Goal: Task Accomplishment & Management: Manage account settings

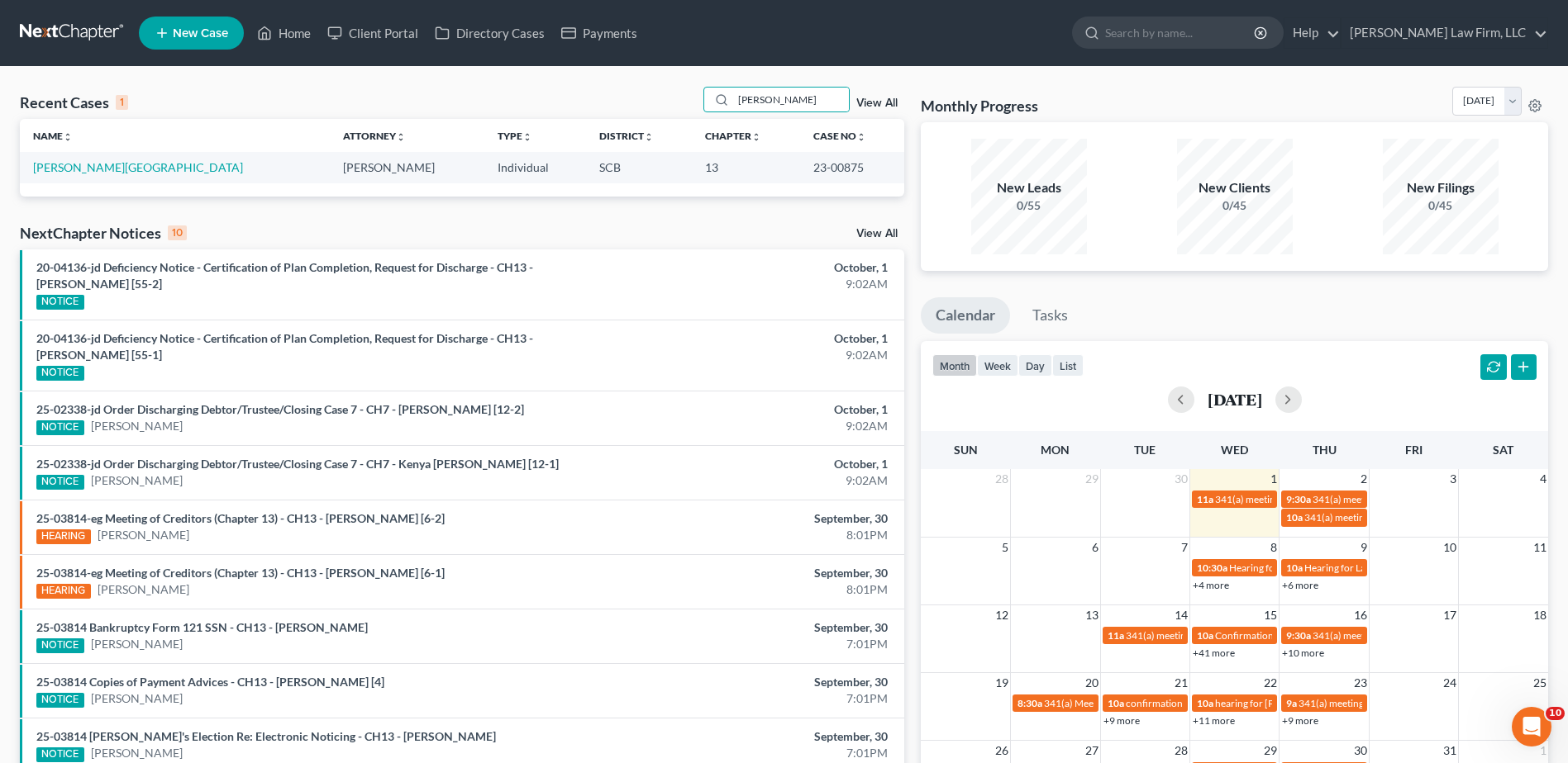
drag, startPoint x: 671, startPoint y: 83, endPoint x: 679, endPoint y: 109, distance: 27.2
click at [664, 85] on div "Recent Cases 1 [PERSON_NAME] View All Name unfold_more expand_more expand_less …" at bounding box center [784, 496] width 1568 height 858
type input "[PERSON_NAME]"
click at [74, 169] on link "[PERSON_NAME]" at bounding box center [78, 167] width 91 height 14
select select "6"
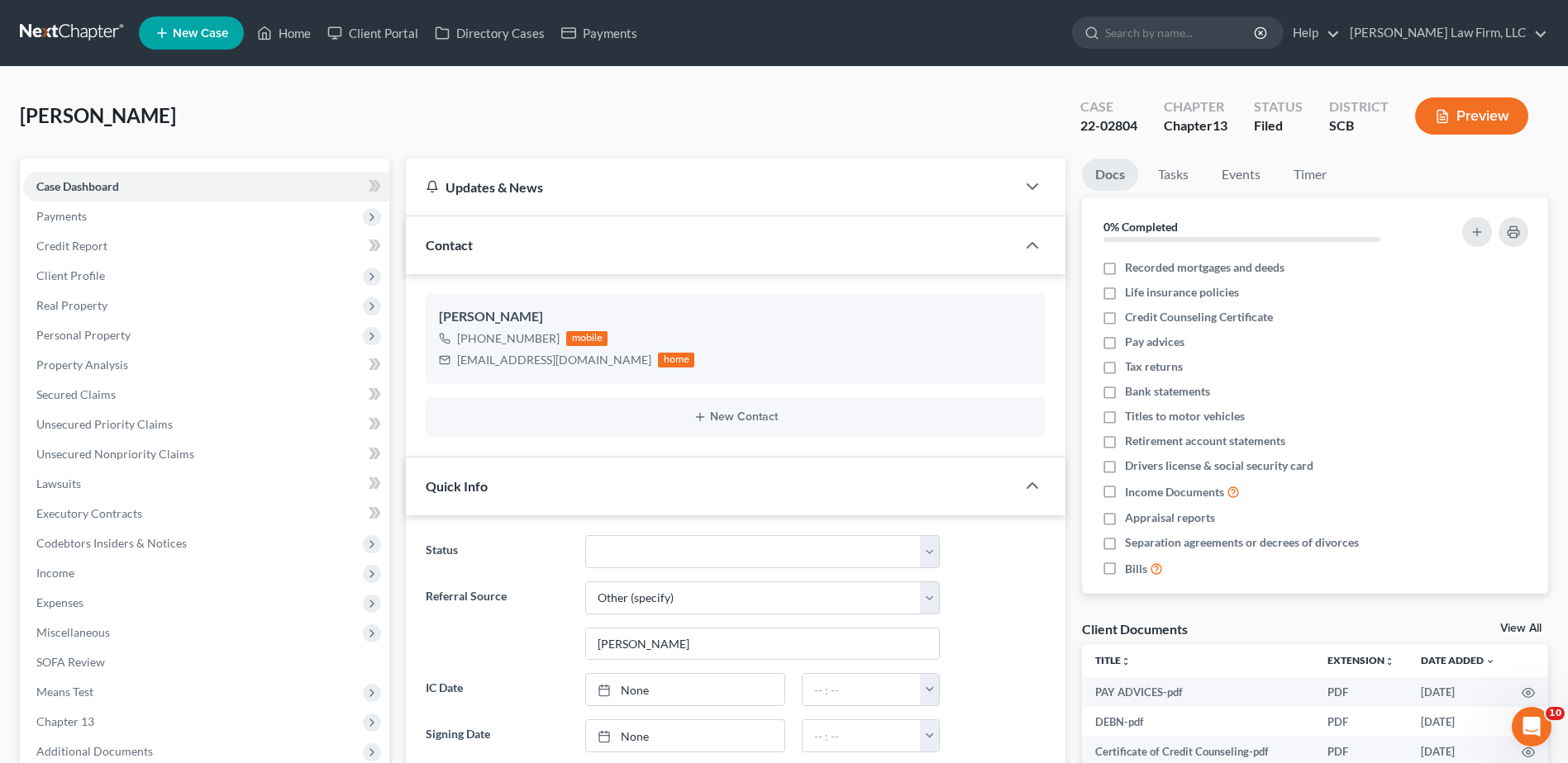
select select "0"
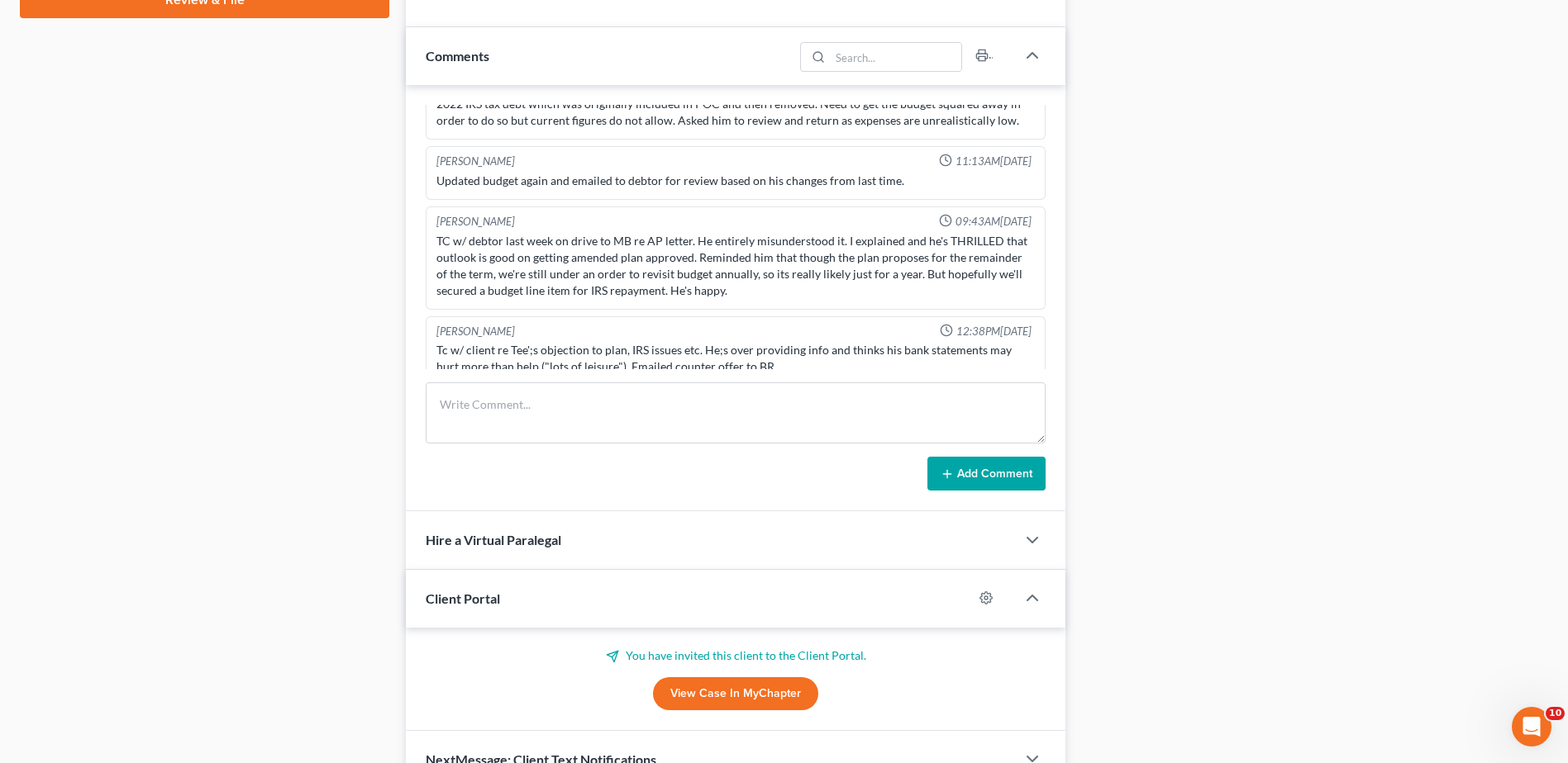
scroll to position [975, 0]
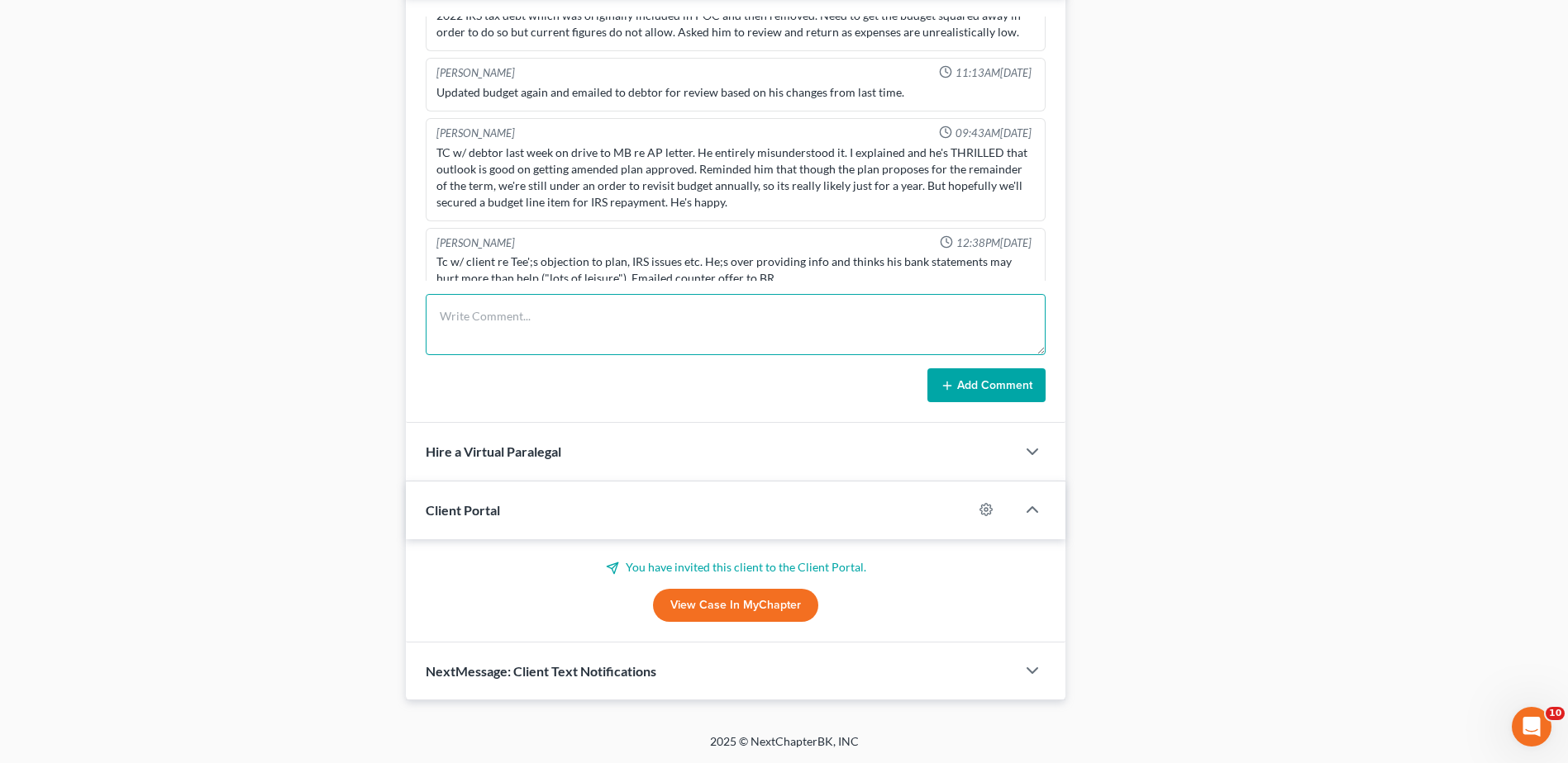
click at [555, 307] on textarea at bounding box center [735, 324] width 620 height 61
paste textarea "attorneys fees from custody case as well as increased living expenses resulting…"
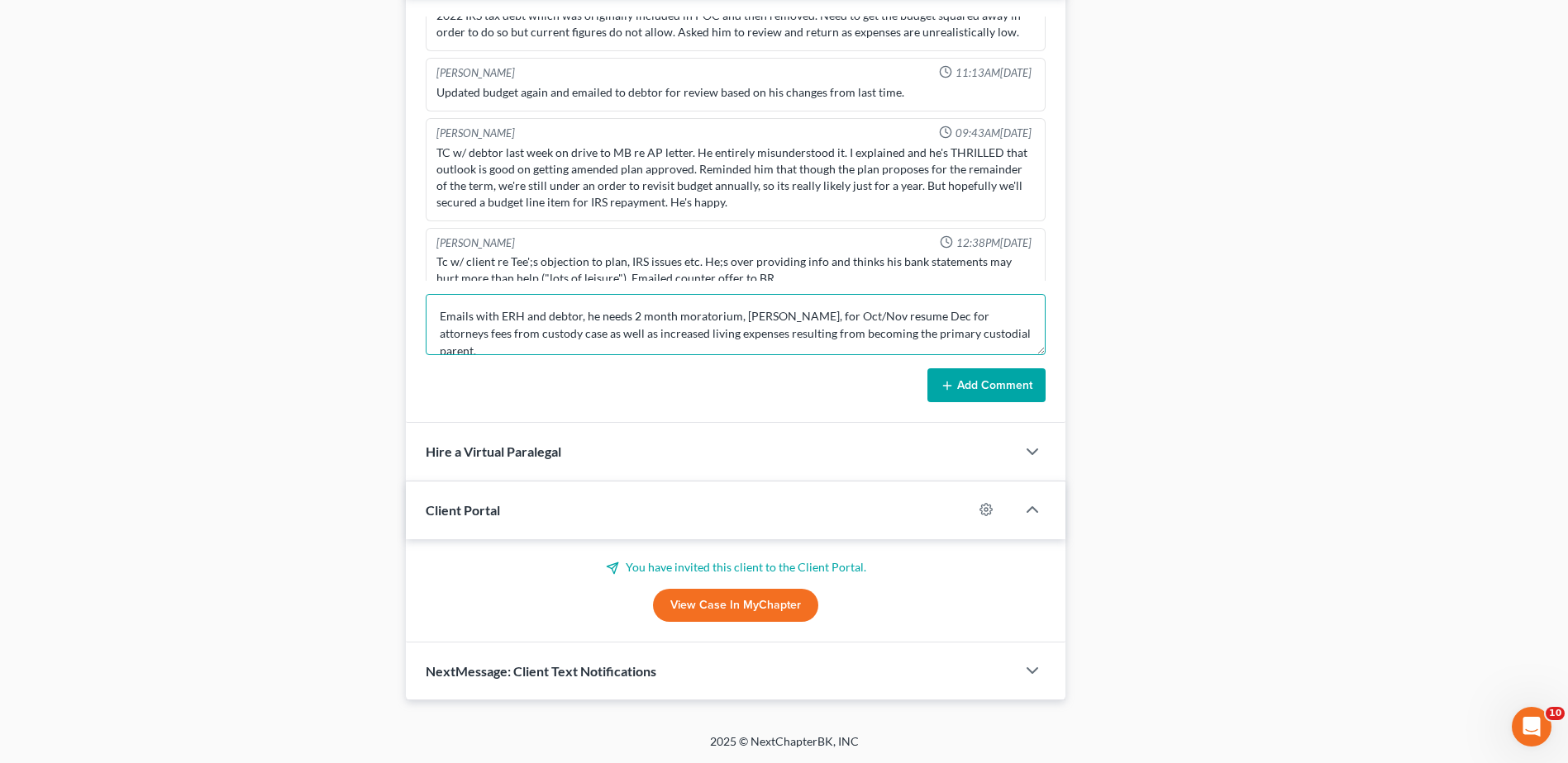
scroll to position [3, 0]
click at [923, 315] on textarea "Emails with ERH and debtor, he needs 2 month moratorium, [PERSON_NAME], for Oct…" at bounding box center [735, 324] width 620 height 61
type textarea "Emails with ERH and debtor, he needs 2 month moratorium, [PERSON_NAME], for Oct…"
click at [954, 381] on icon at bounding box center [947, 386] width 13 height 13
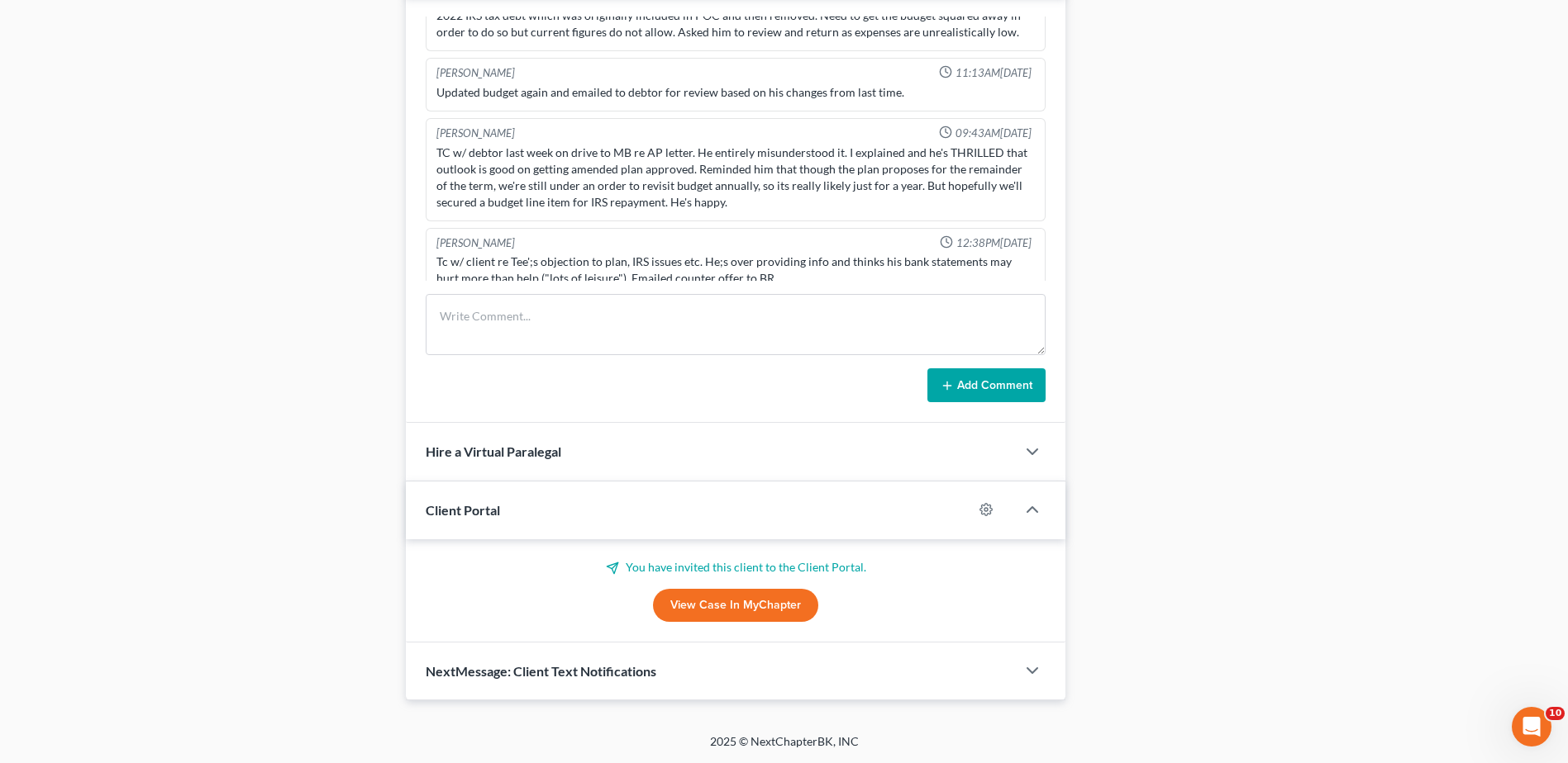
scroll to position [0, 0]
